Goal: Communication & Community: Share content

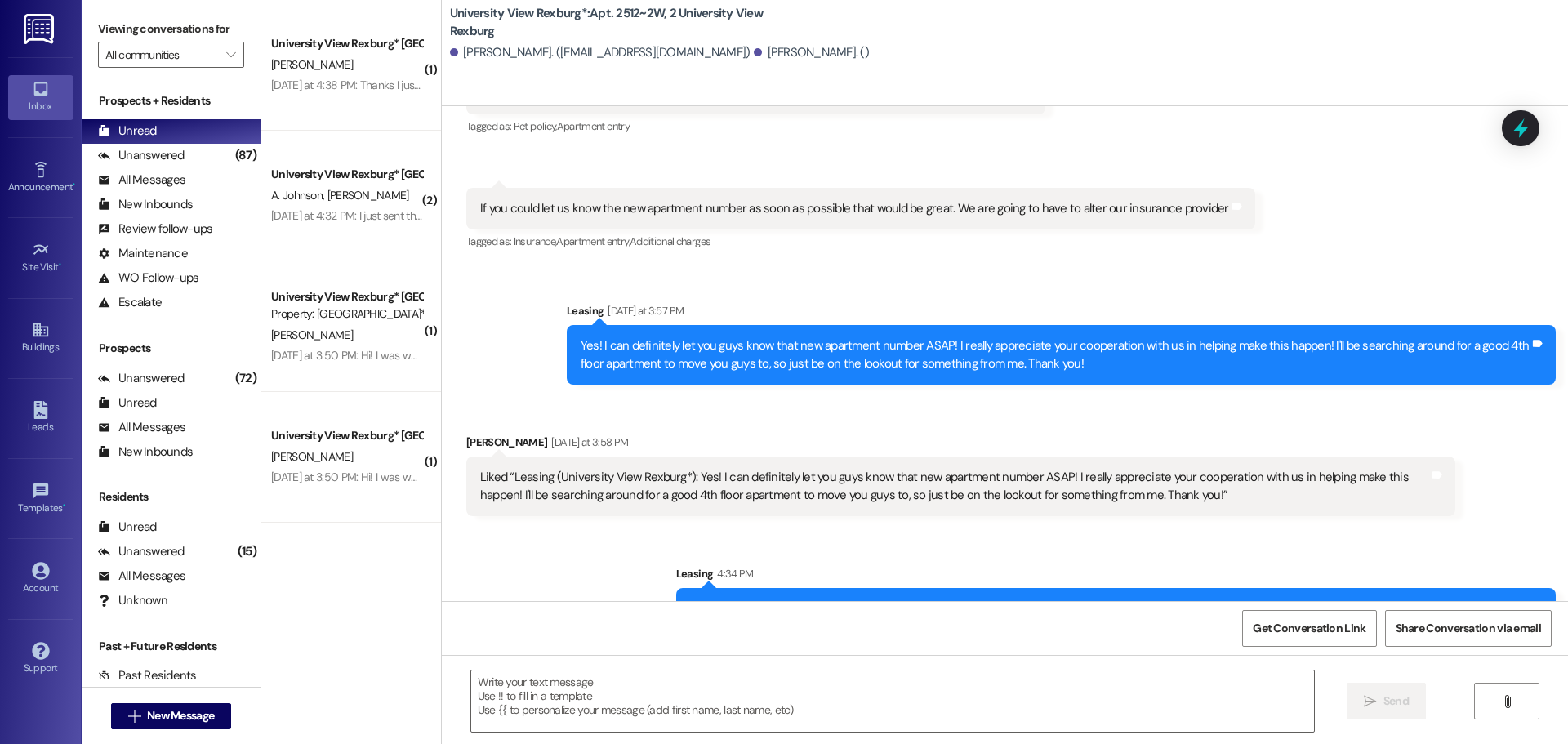
scroll to position [1032, 0]
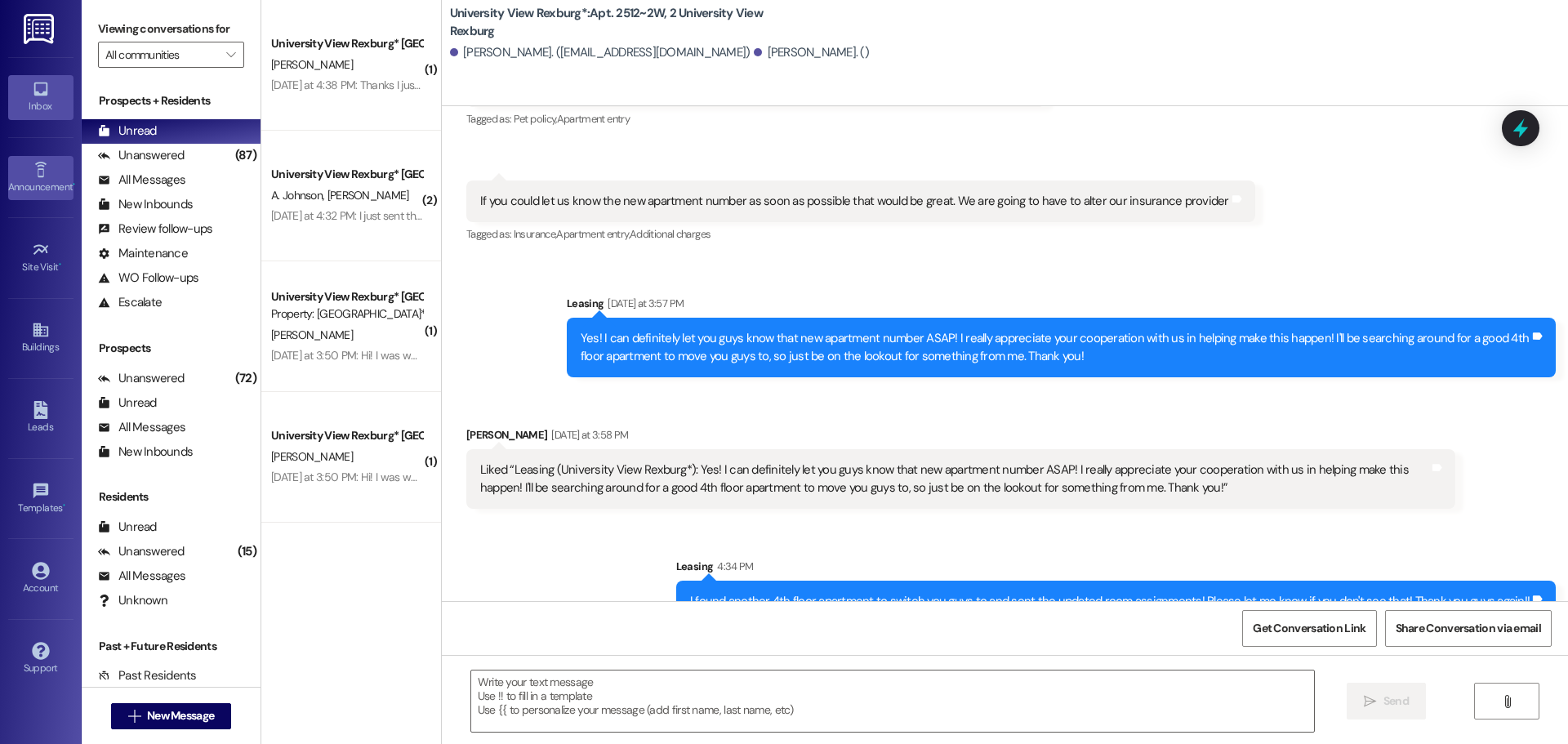
click at [42, 174] on icon at bounding box center [40, 169] width 18 height 18
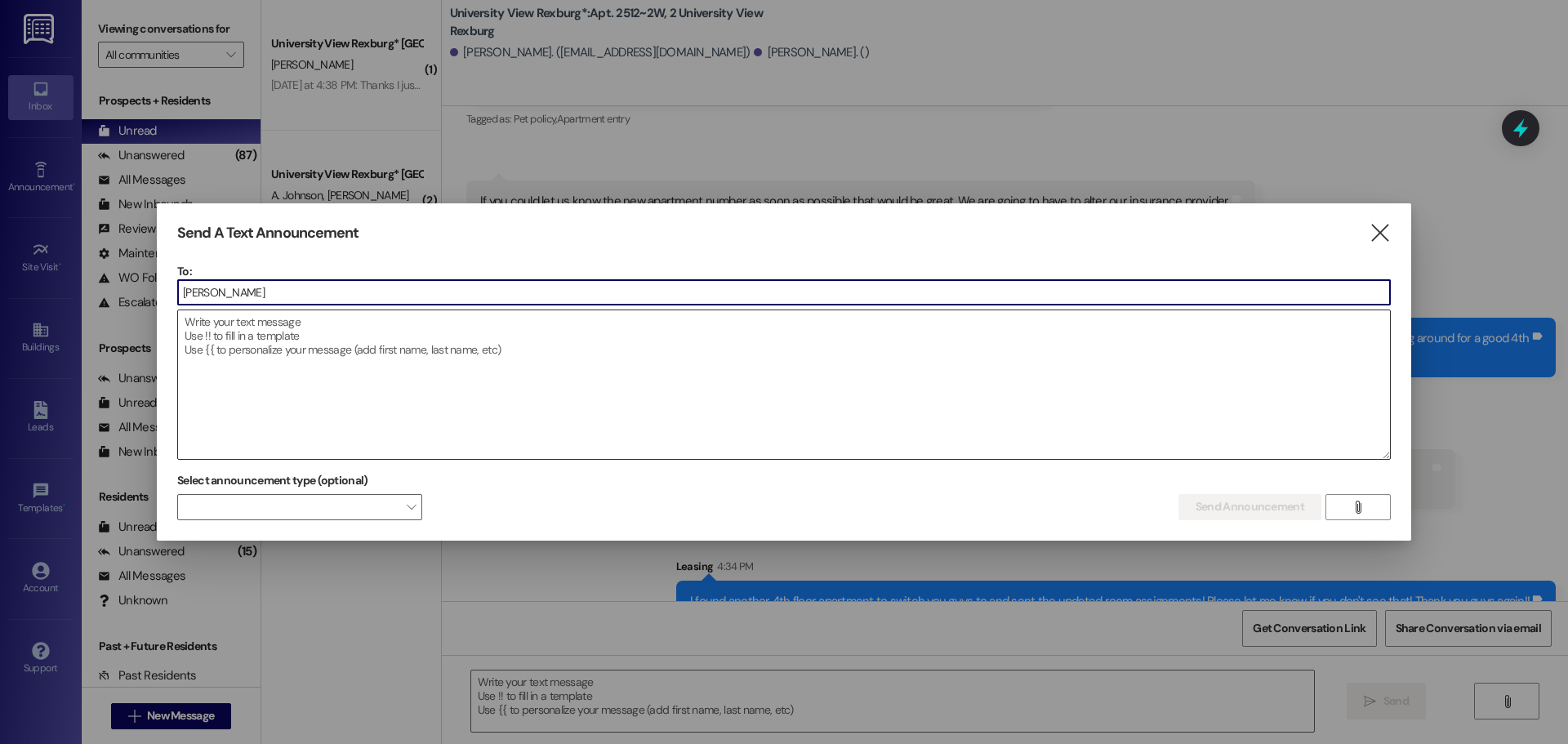
type input "buil"
type input "[PERSON_NAME]"
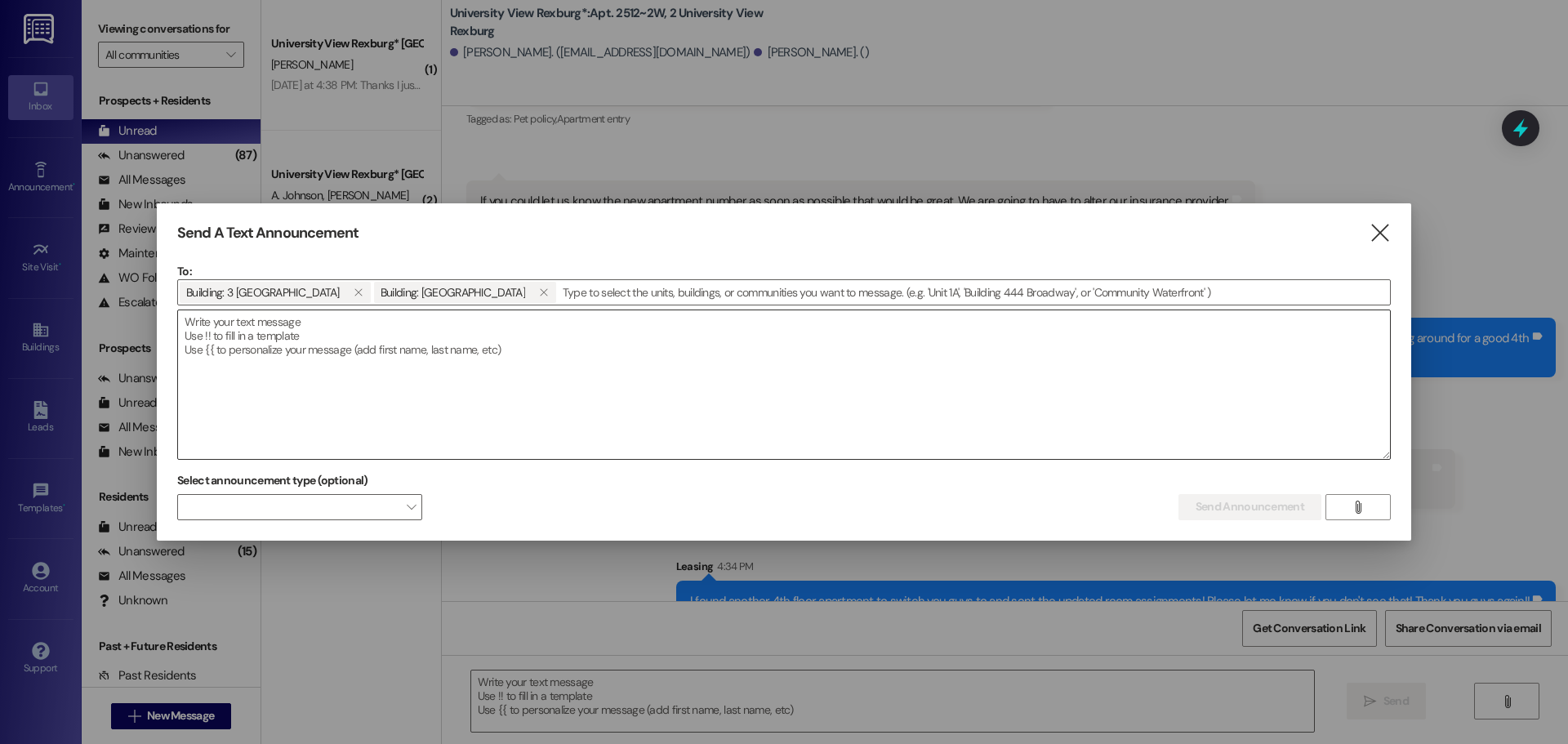
click at [571, 332] on textarea at bounding box center [784, 384] width 1212 height 149
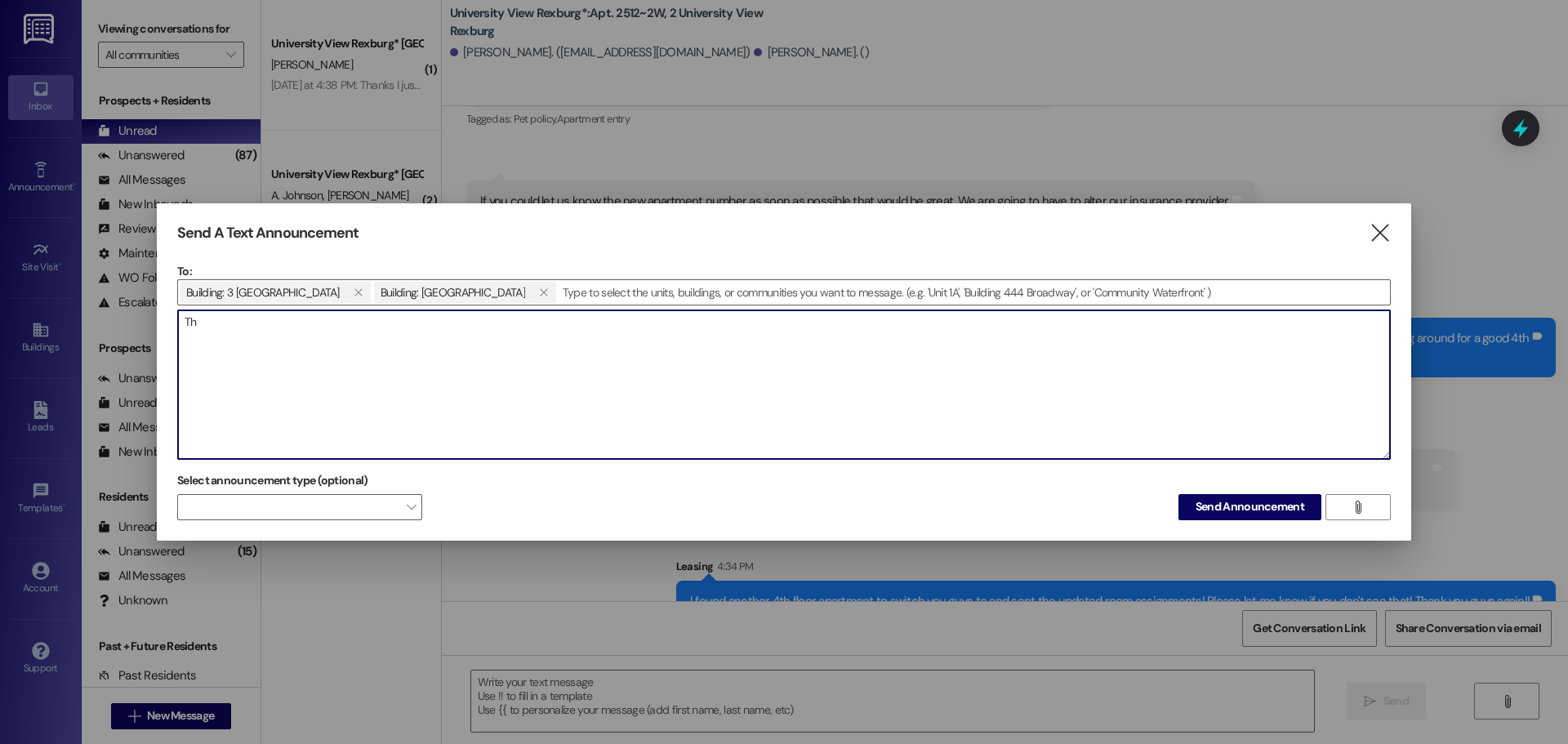
type textarea "T"
type textarea "O"
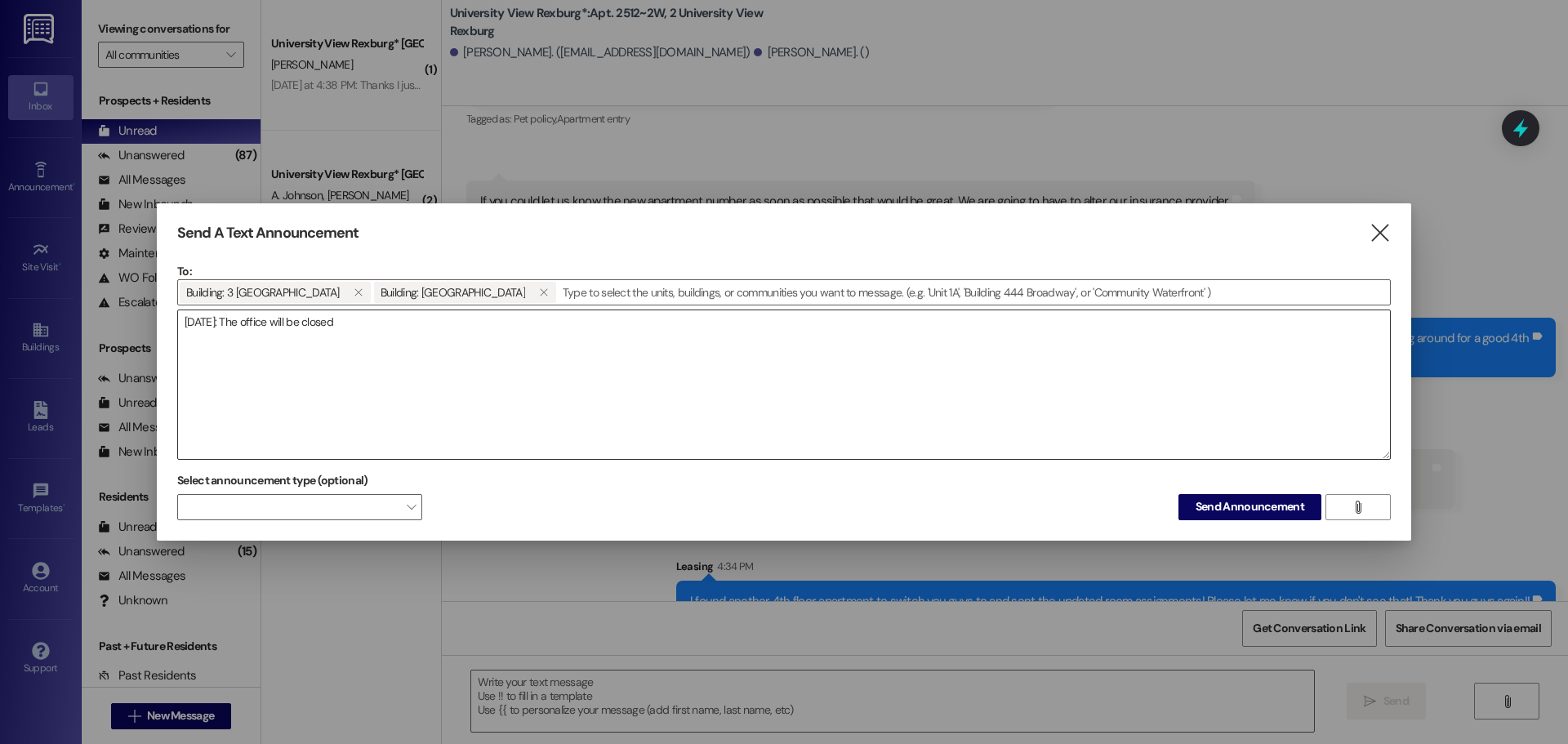
click at [402, 319] on textarea "[DATE]: The office will be closed" at bounding box center [784, 384] width 1212 height 149
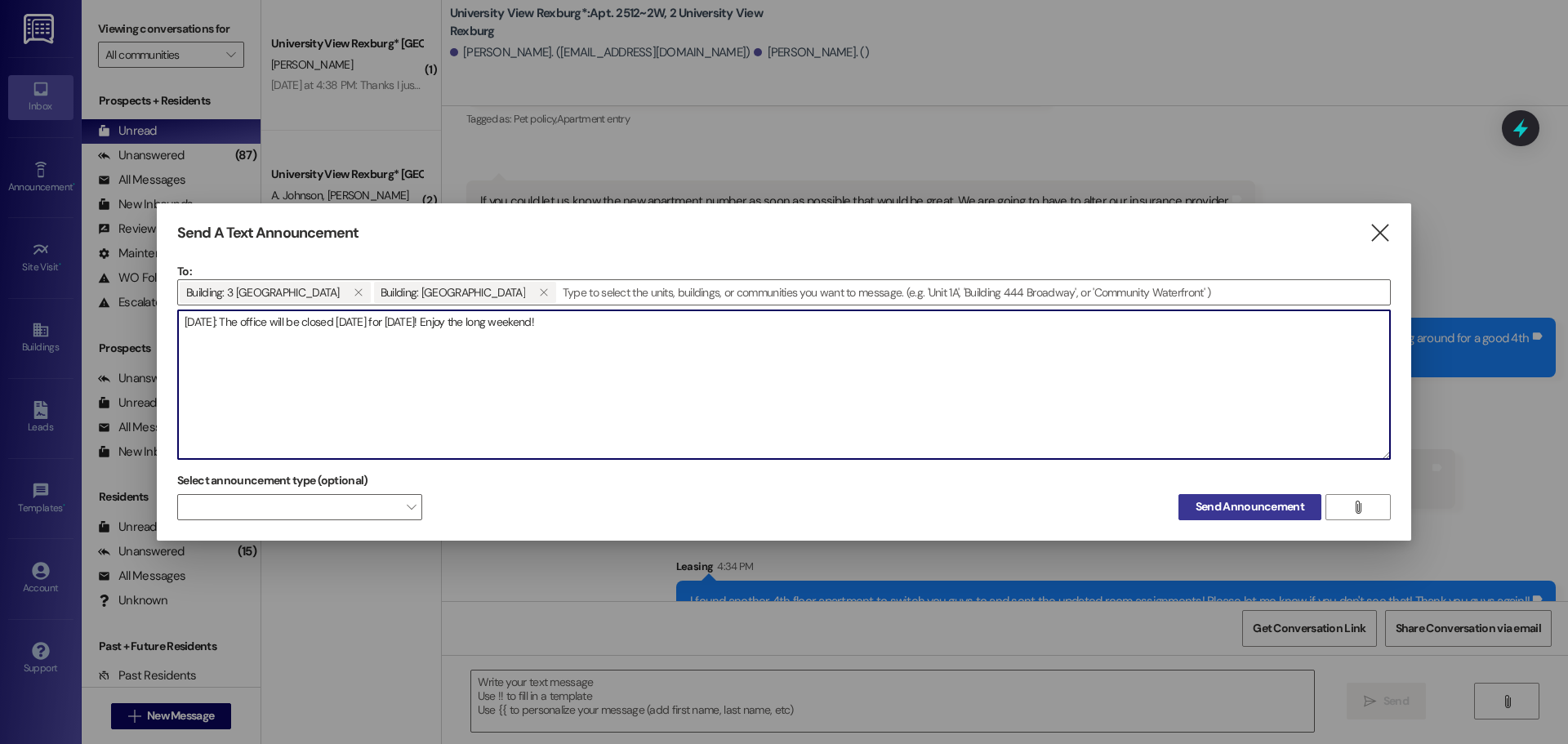
type textarea "[DATE]: The office will be closed [DATE] for [DATE]! Enjoy the long weekend!"
click at [1251, 511] on span "Send Announcement" at bounding box center [1250, 506] width 109 height 18
